Goal: Task Accomplishment & Management: Manage account settings

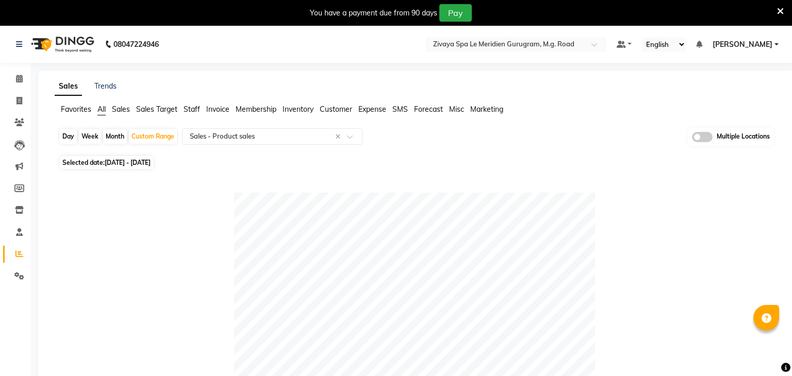
select select "filtered_report"
select select "csv"
click at [21, 210] on icon at bounding box center [19, 210] width 9 height 8
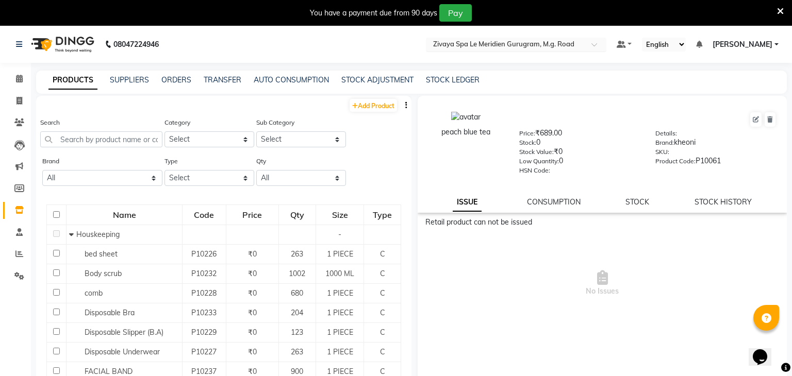
click at [494, 43] on input "text" at bounding box center [506, 45] width 150 height 10
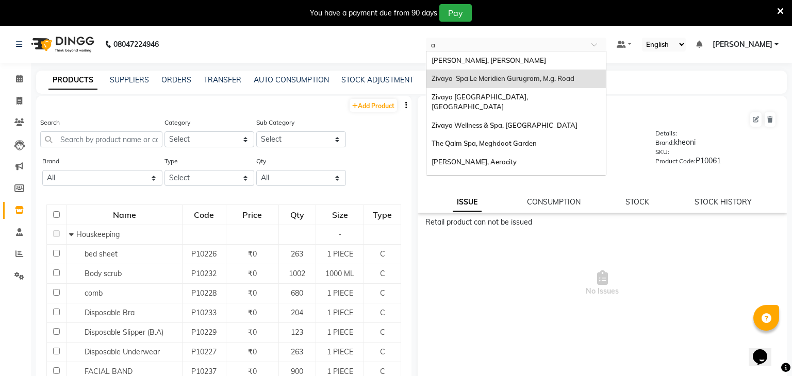
type input "ah"
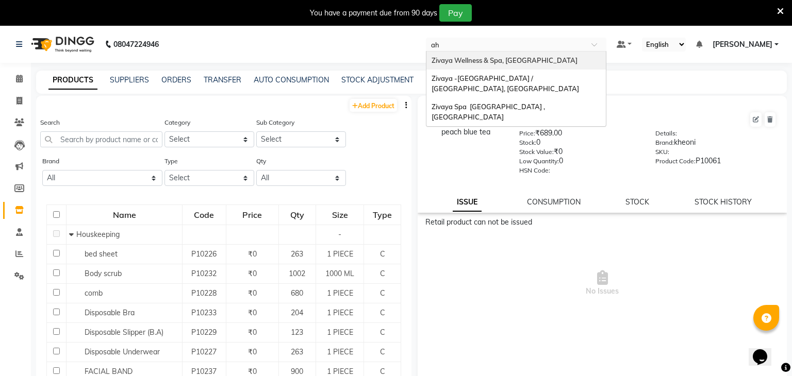
click at [505, 58] on span "Zivaya Wellness & Spa, [GEOGRAPHIC_DATA]" at bounding box center [505, 60] width 146 height 8
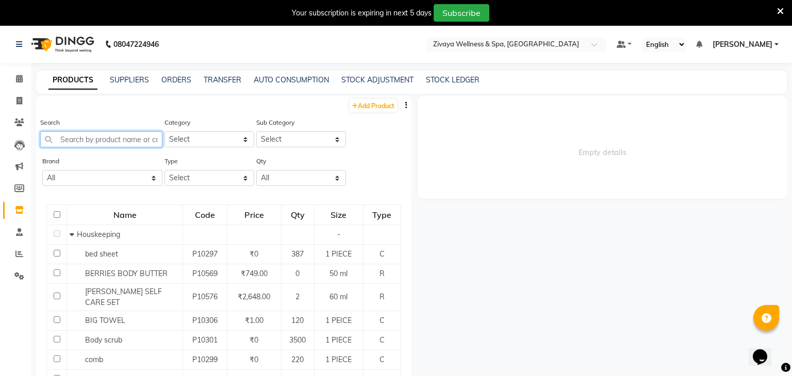
click at [120, 146] on input "text" at bounding box center [101, 139] width 122 height 16
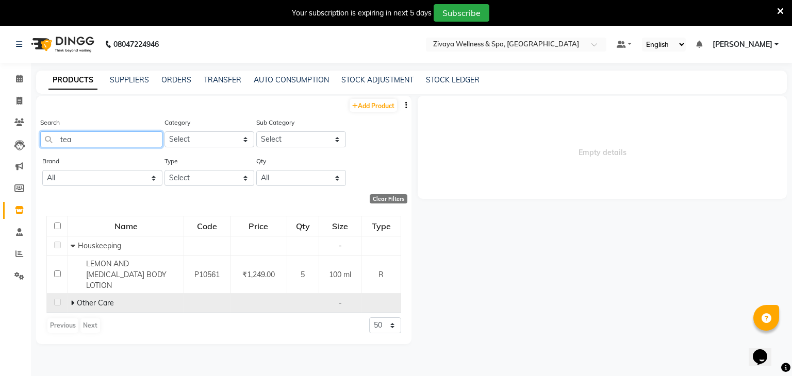
type input "tea"
click at [88, 299] on span "Other Care" at bounding box center [95, 303] width 37 height 9
click at [74, 299] on span at bounding box center [74, 303] width 6 height 9
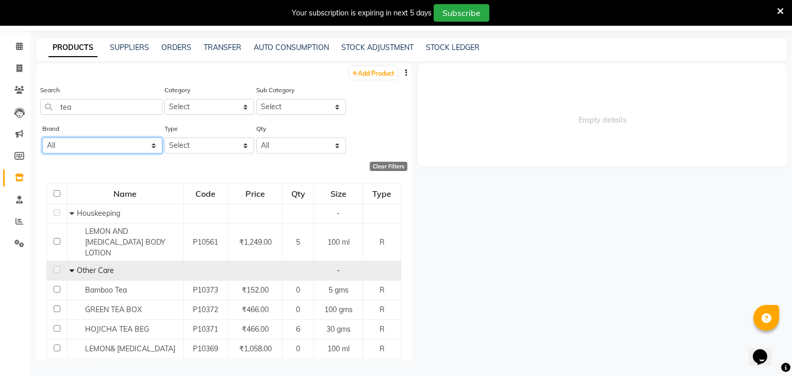
click at [115, 145] on select "All Kheoni Null" at bounding box center [102, 146] width 120 height 16
click at [487, 224] on div "Empty details" at bounding box center [598, 212] width 375 height 298
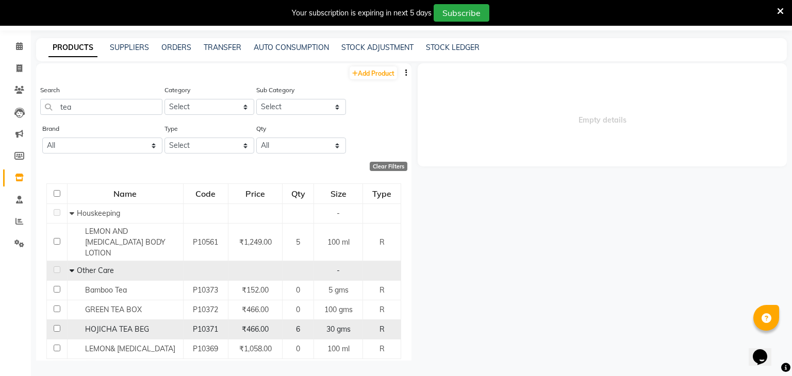
click at [287, 320] on td "6" at bounding box center [298, 330] width 31 height 20
click at [188, 324] on div "P10371" at bounding box center [206, 329] width 36 height 11
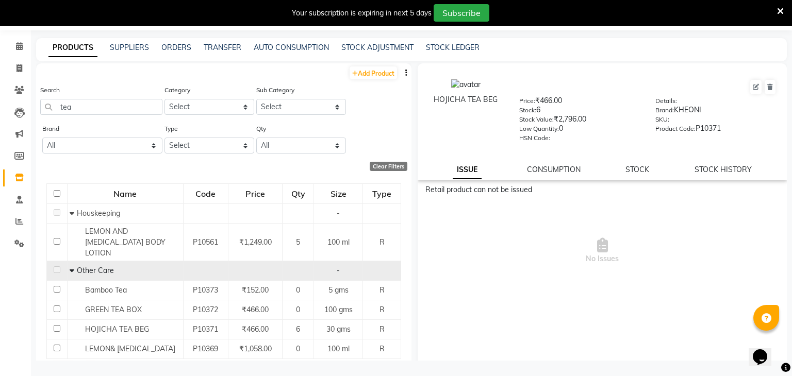
scroll to position [18, 0]
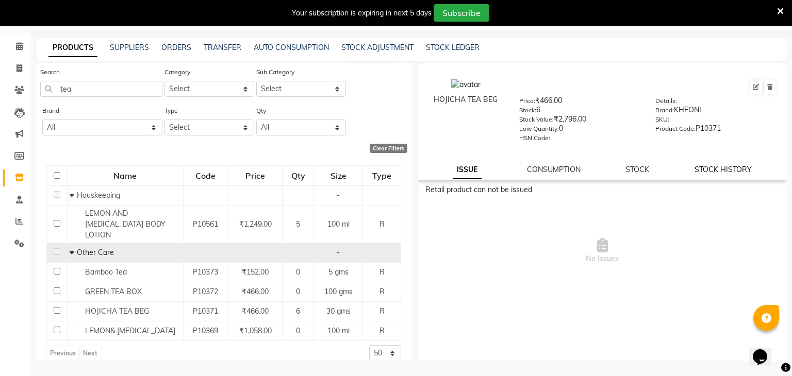
click at [711, 171] on link "STOCK HISTORY" at bounding box center [723, 169] width 57 height 9
select select "all"
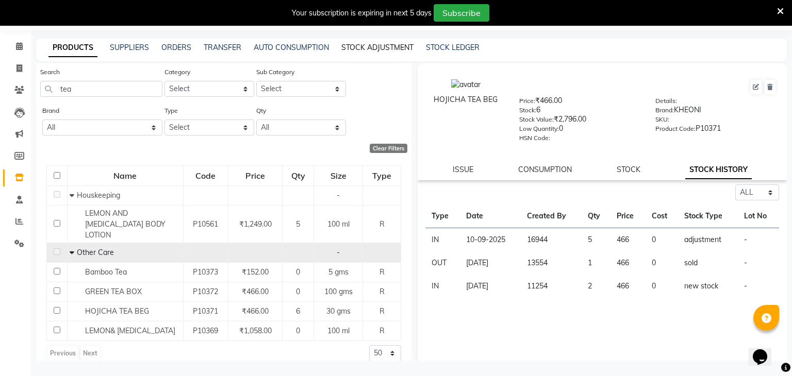
click at [360, 46] on link "STOCK ADJUSTMENT" at bounding box center [377, 47] width 72 height 9
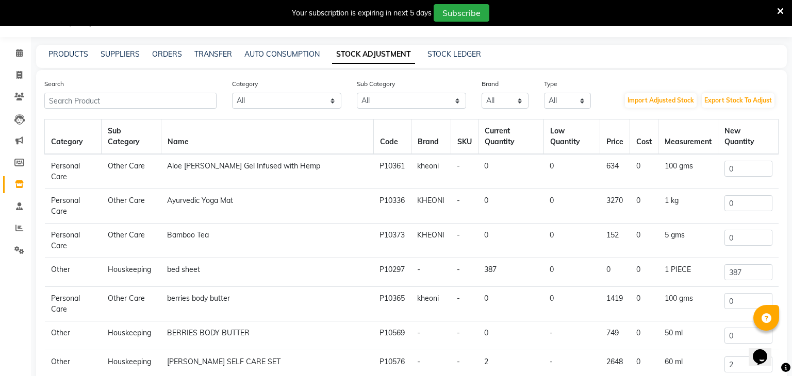
scroll to position [32, 0]
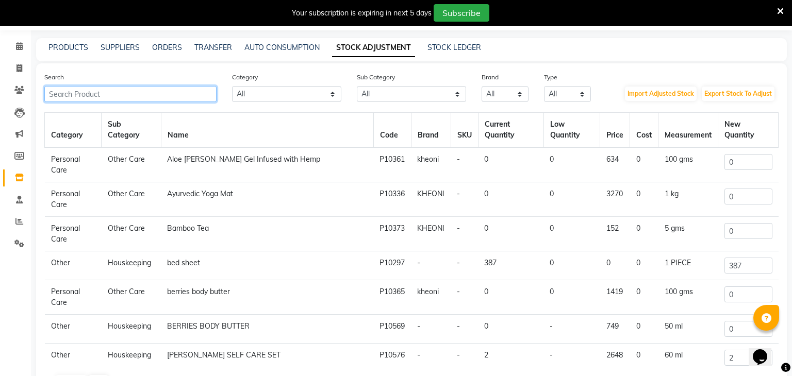
click at [164, 98] on input "text" at bounding box center [130, 94] width 172 height 16
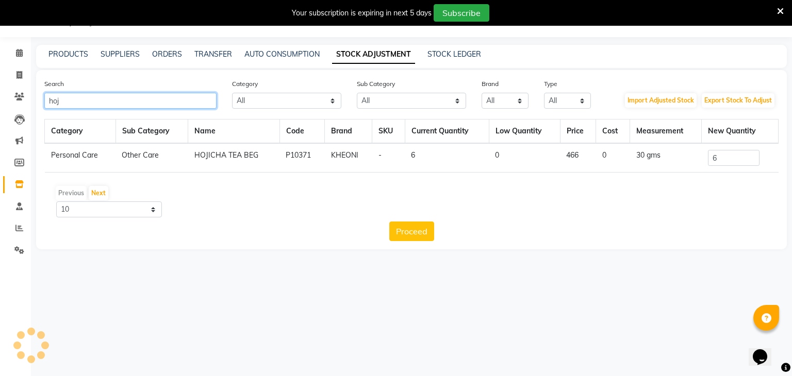
scroll to position [26, 0]
type input "hoji"
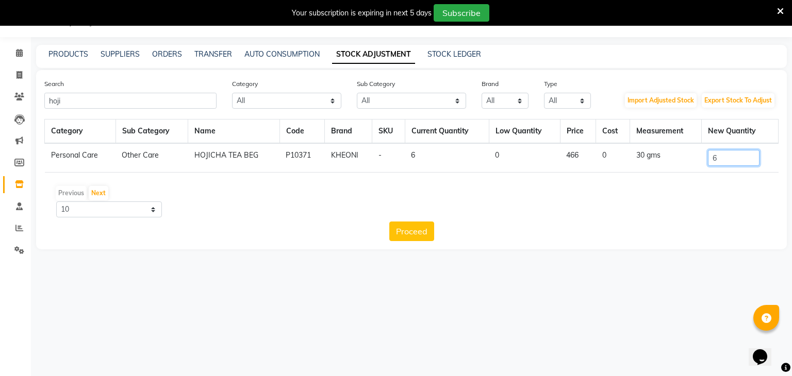
click at [728, 159] on input "6" at bounding box center [734, 158] width 52 height 16
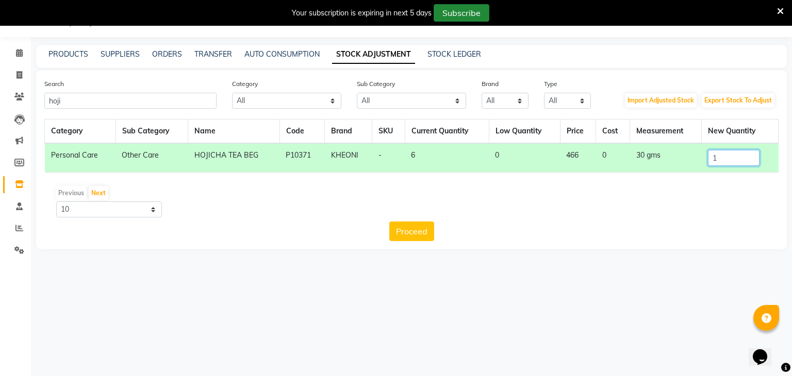
type input "1"
click at [395, 229] on button "Proceed" at bounding box center [411, 232] width 45 height 20
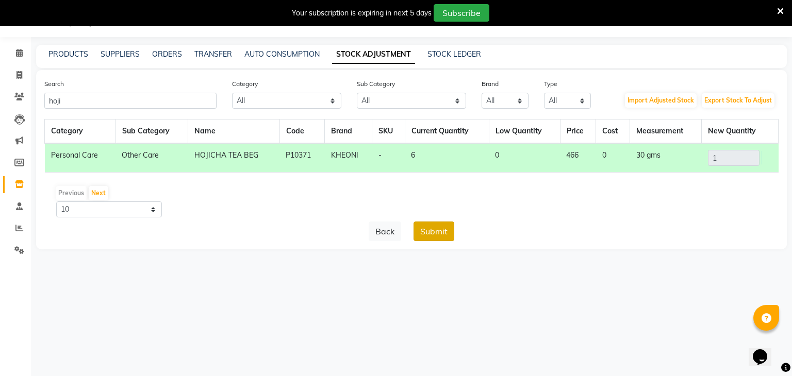
click at [438, 230] on button "Submit" at bounding box center [434, 232] width 41 height 20
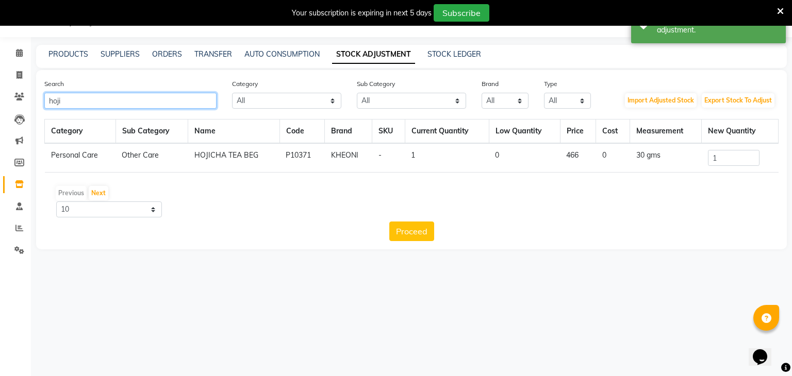
click at [121, 101] on input "hoji" at bounding box center [130, 101] width 172 height 16
type input "h"
